Goal: Task Accomplishment & Management: Use online tool/utility

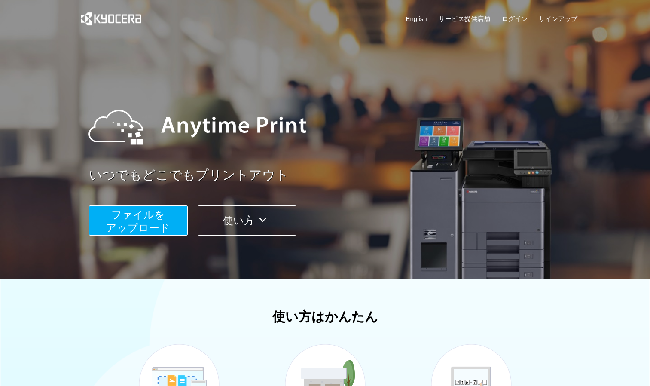
click at [166, 210] on button "ファイルを ​​アップロード" at bounding box center [138, 220] width 99 height 30
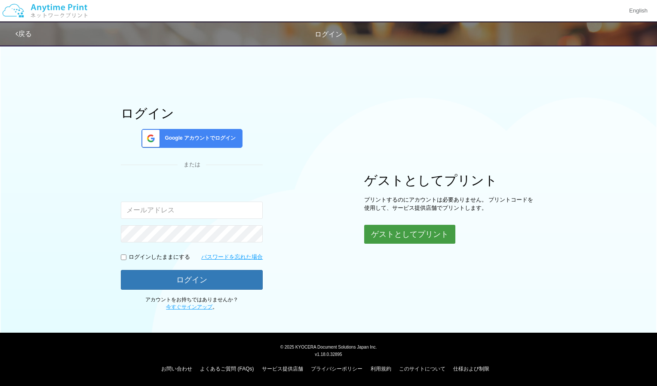
click at [392, 232] on button "ゲストとしてプリント" at bounding box center [409, 234] width 91 height 19
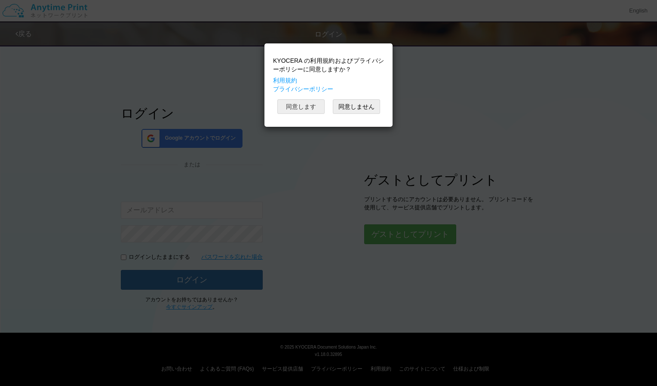
click at [305, 104] on button "同意します" at bounding box center [300, 106] width 47 height 15
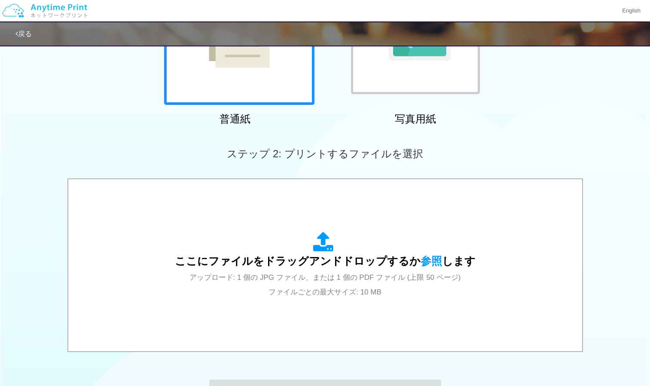
scroll to position [148, 0]
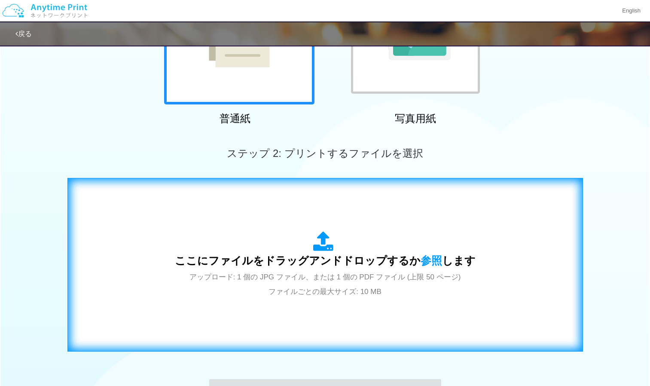
click at [286, 285] on div "ここにファイルをドラッグアンドドロップするか 参照 します アップロード: 1 個の JPG ファイル、または 1 個の PDF ファイル (上限 50 ペー…" at bounding box center [325, 264] width 301 height 67
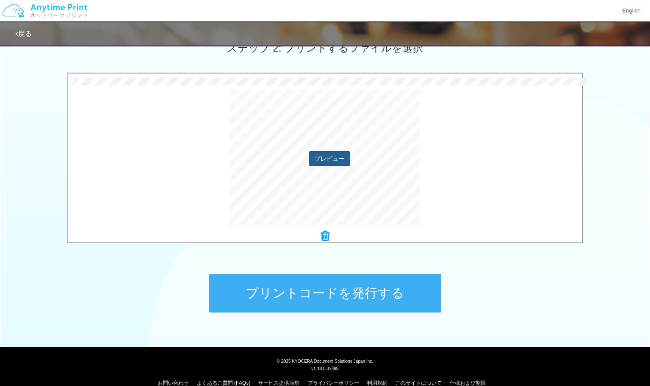
scroll to position [256, 0]
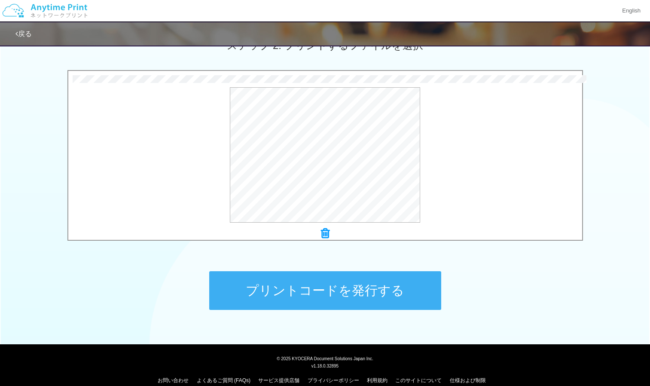
click at [323, 282] on button "プリントコードを発行する" at bounding box center [325, 290] width 232 height 39
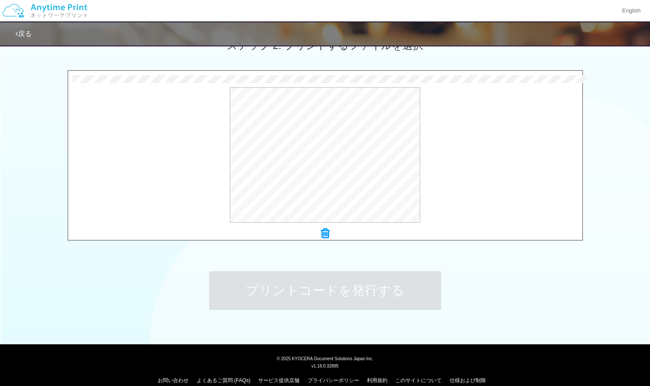
scroll to position [0, 0]
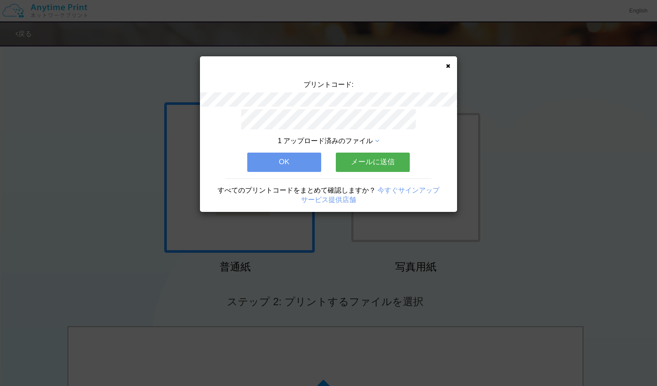
click at [444, 65] on div "プリントコード: 1 アップロード済みのファイル OK メールに送信 すべてのプリントコードをまとめて確認しますか？ 今すぐサインアップ サービス提供店舗" at bounding box center [328, 134] width 257 height 156
click at [445, 65] on div "プリントコード: 1 アップロード済みのファイル OK メールに送信 すべてのプリントコードをまとめて確認しますか？ 今すぐサインアップ サービス提供店舗" at bounding box center [328, 134] width 257 height 156
click at [451, 66] on div "プリントコード: 1 アップロード済みのファイル OK メールに送信 すべてのプリントコードをまとめて確認しますか？ 今すぐサインアップ サービス提供店舗" at bounding box center [328, 134] width 257 height 156
click at [292, 166] on button "OK" at bounding box center [284, 162] width 74 height 19
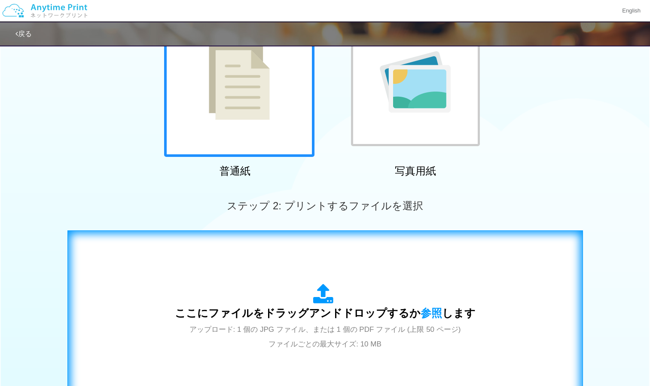
scroll to position [95, 0]
click at [310, 264] on div "ここにファイルをドラッグアンドドロップするか 参照 します アップロード: 1 個の JPG ファイル、または 1 個の PDF ファイル (上限 50 ペー…" at bounding box center [326, 318] width 498 height 156
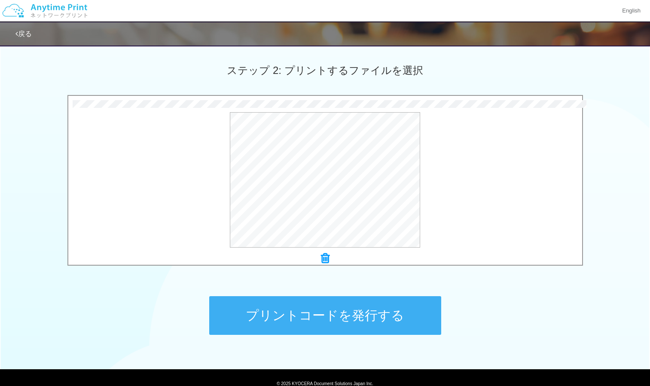
scroll to position [268, 0]
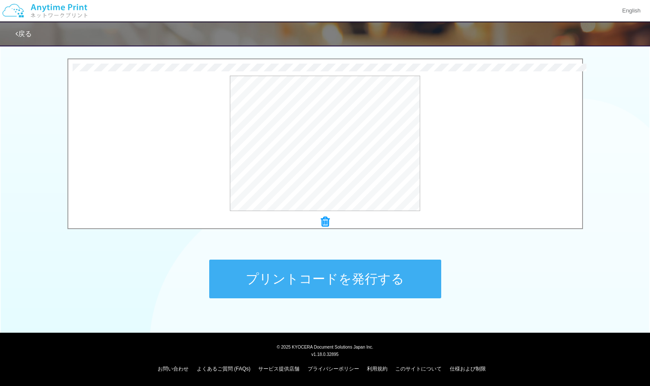
click at [323, 264] on button "プリントコードを発行する" at bounding box center [325, 279] width 232 height 39
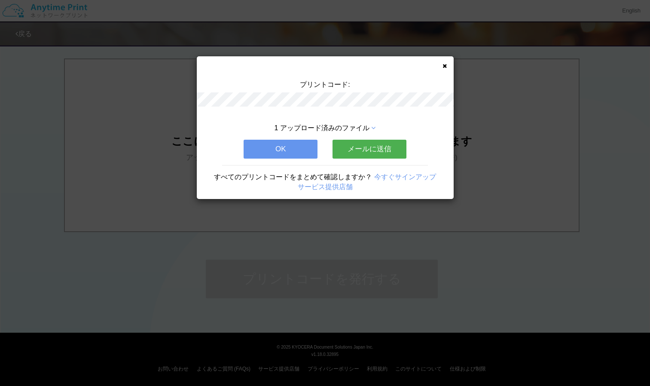
scroll to position [0, 0]
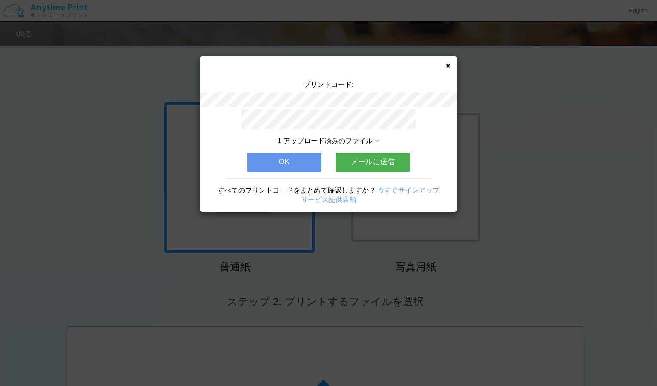
click at [287, 161] on button "OK" at bounding box center [284, 162] width 74 height 19
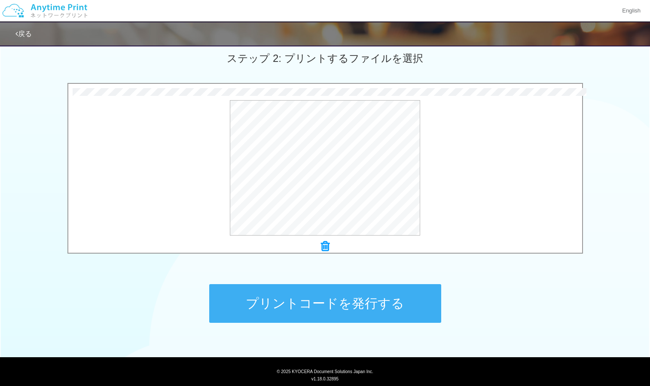
scroll to position [268, 0]
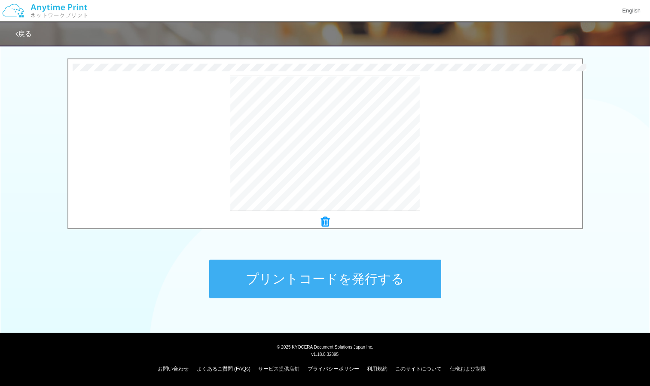
click at [304, 285] on button "プリントコードを発行する" at bounding box center [325, 279] width 232 height 39
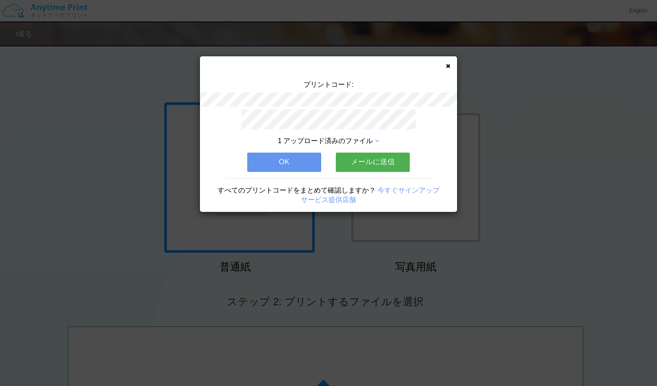
click at [304, 285] on div "プリントコード: 1 アップロード済みのファイル OK メールに送信 すべてのプリントコードをまとめて確認しますか？ 今すぐサインアップ サービス提供店舗" at bounding box center [328, 193] width 657 height 386
click at [448, 66] on icon at bounding box center [448, 66] width 4 height 6
